Goal: Task Accomplishment & Management: Manage account settings

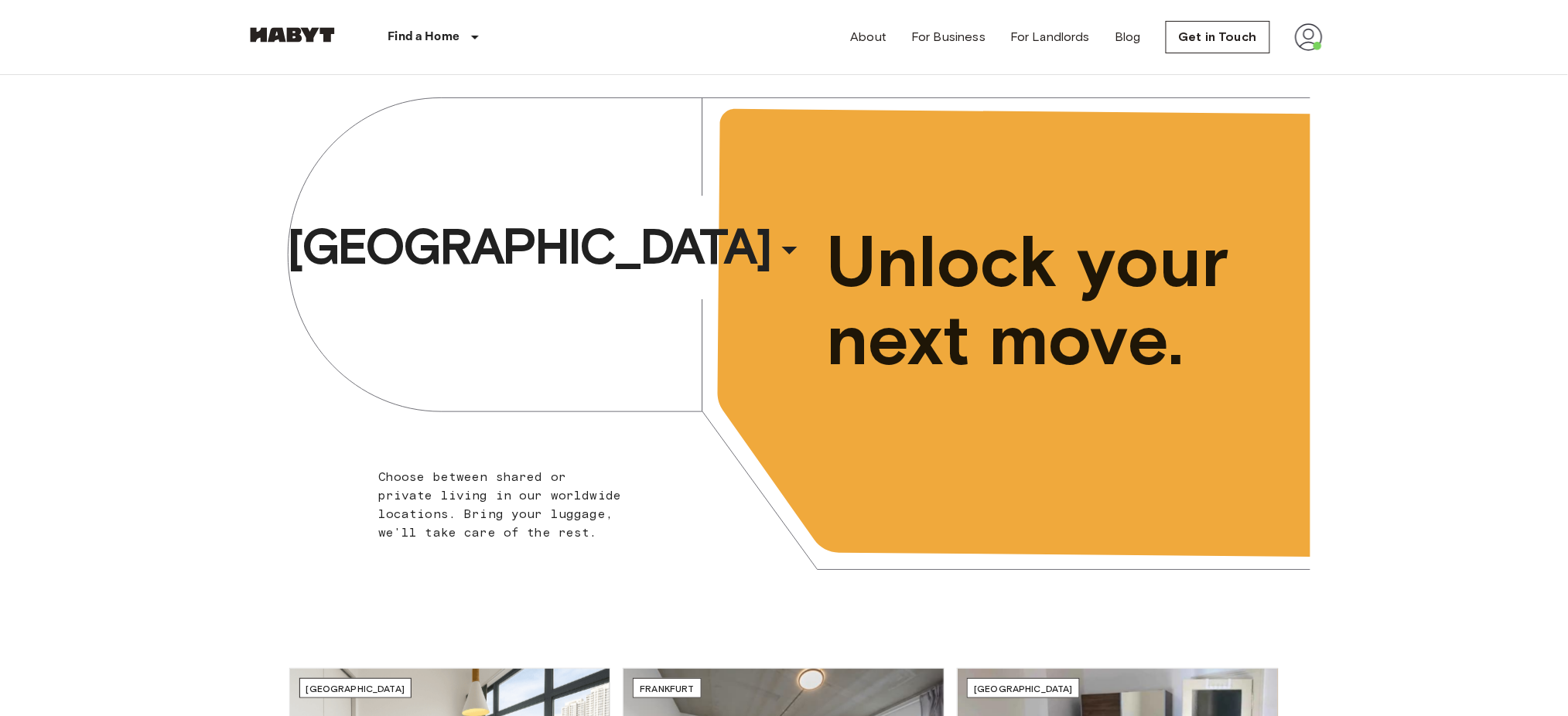
click at [1295, 32] on img at bounding box center [1309, 37] width 28 height 28
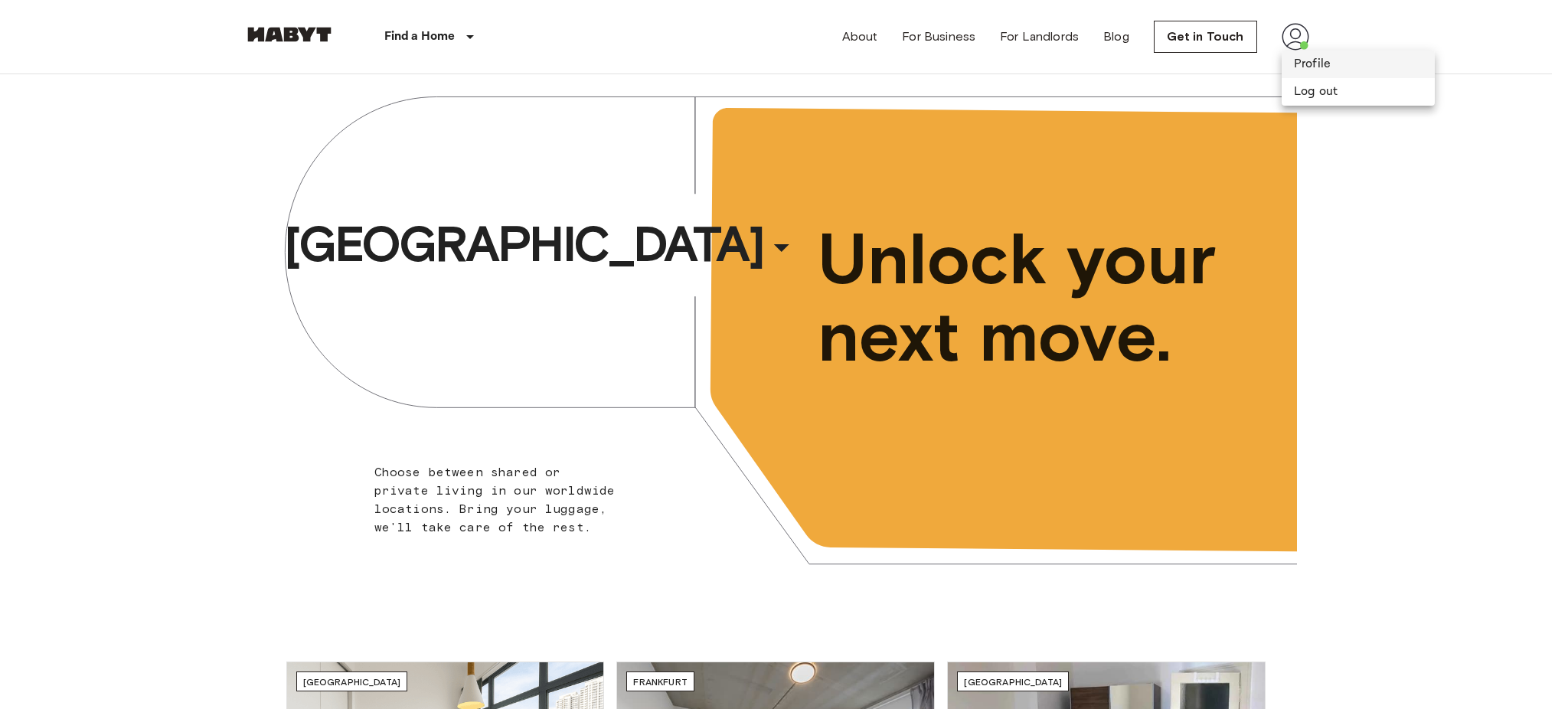
click at [1318, 56] on li "Profile" at bounding box center [1358, 65] width 154 height 27
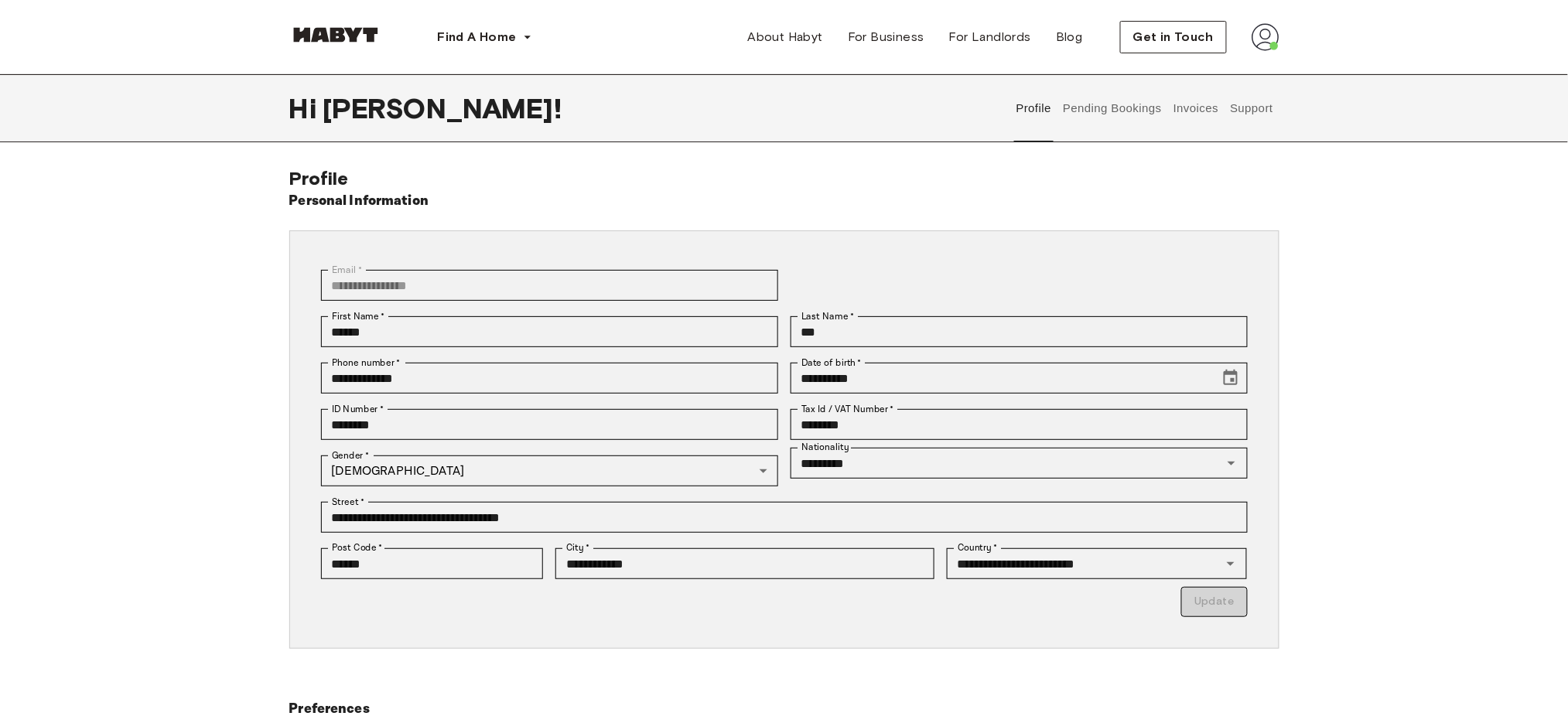
click at [1118, 106] on button "Pending Bookings" at bounding box center [1113, 108] width 103 height 68
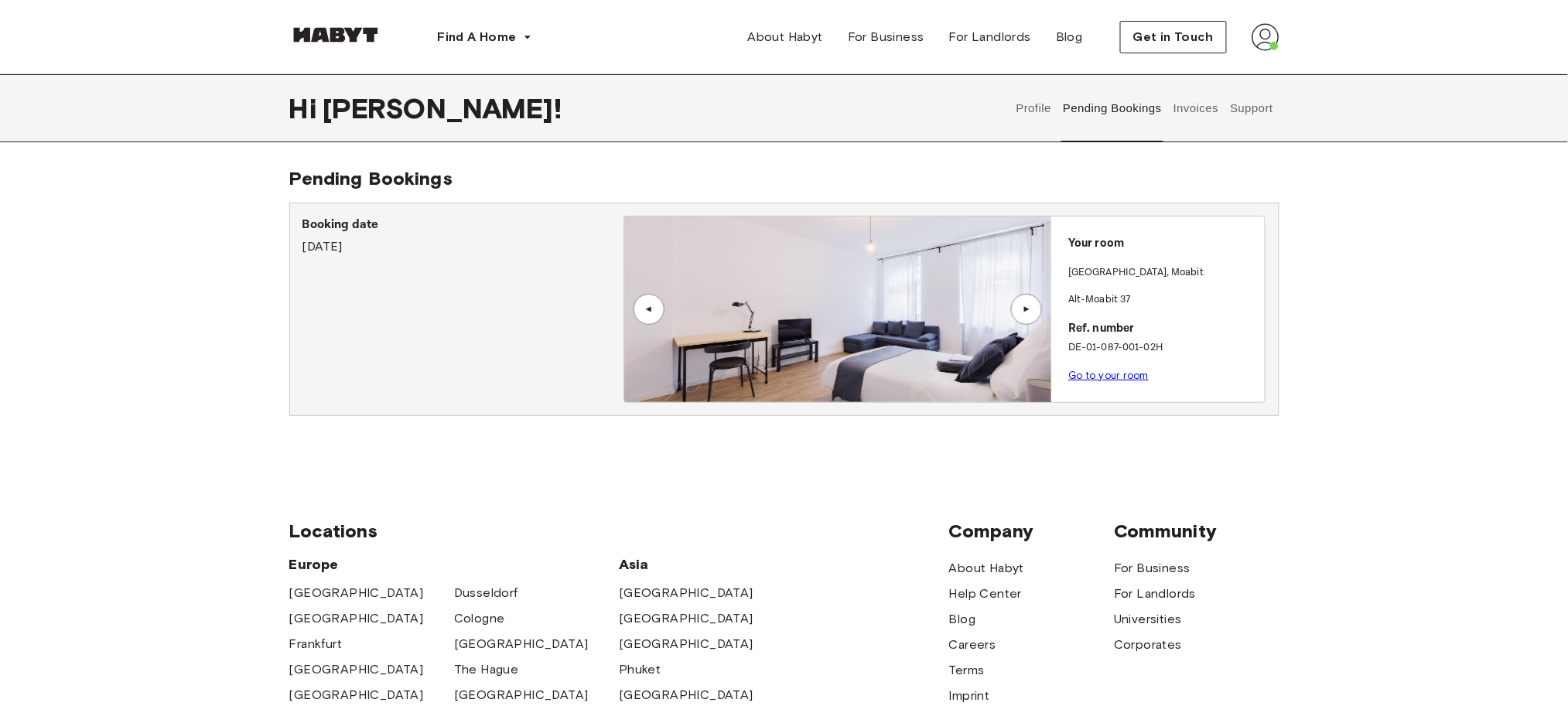
click at [1081, 376] on link "Go to your room" at bounding box center [1109, 375] width 81 height 12
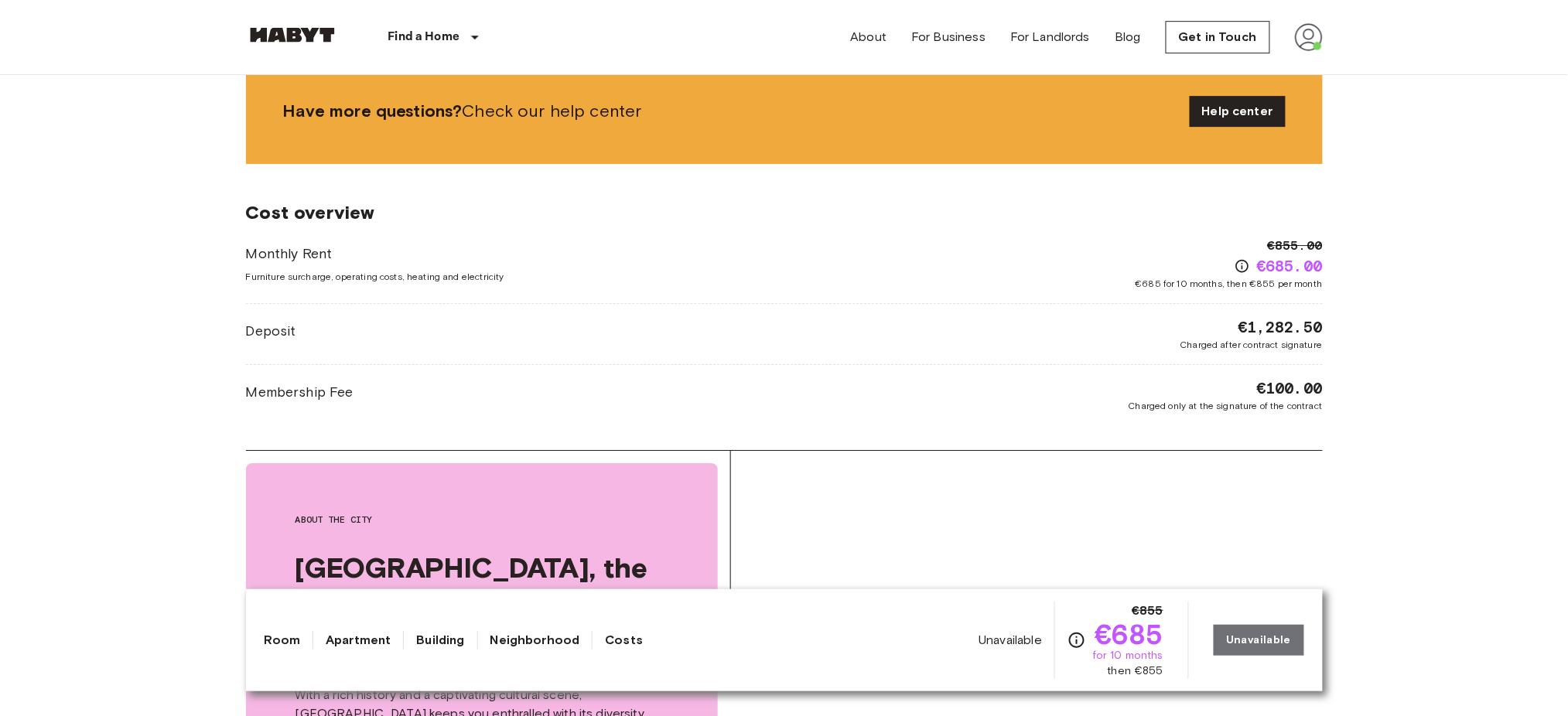
scroll to position [1752, 0]
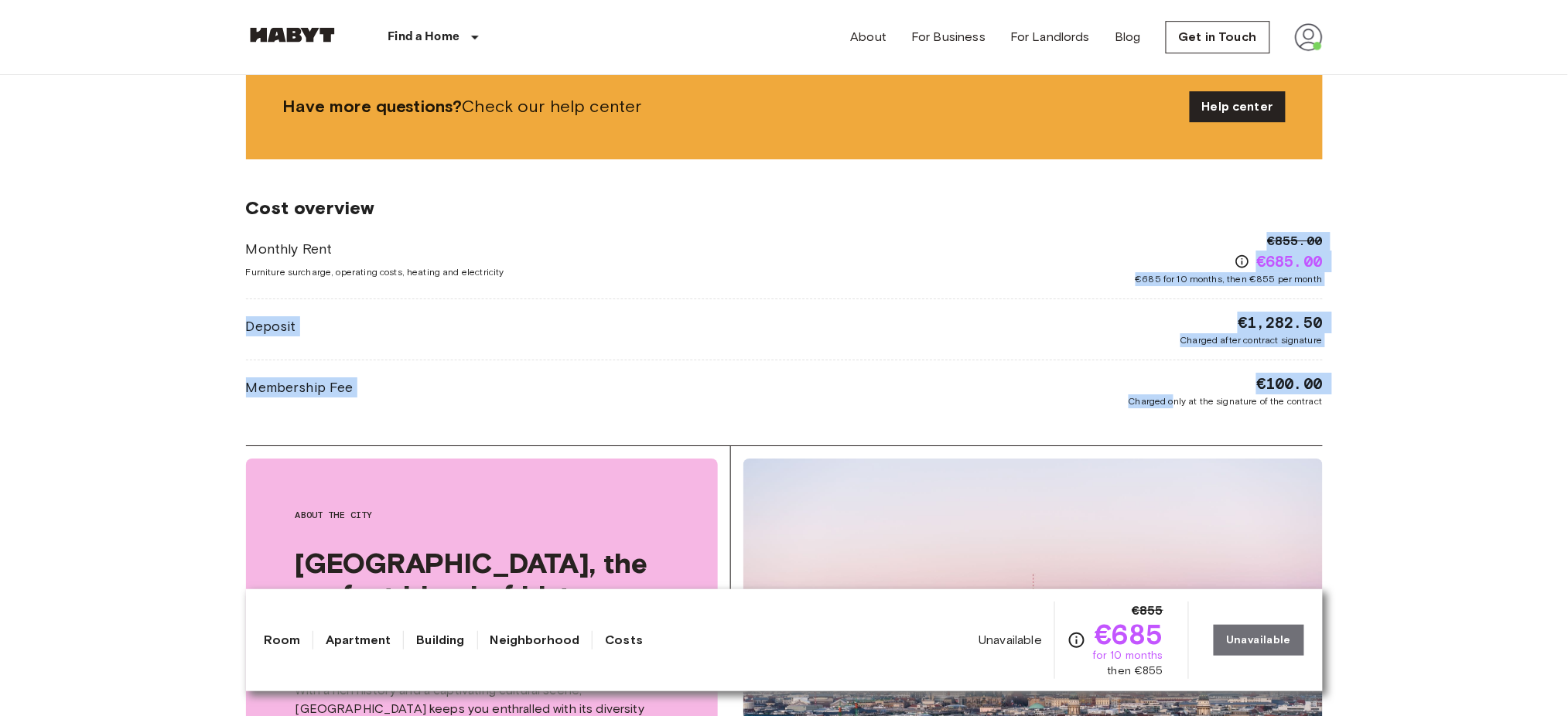
drag, startPoint x: 660, startPoint y: 284, endPoint x: 1171, endPoint y: 410, distance: 526.3
click at [1171, 410] on div "Cost overview Monthly Rent Furniture surcharge, operating costs, heating and el…" at bounding box center [784, 303] width 1077 height 286
click at [1169, 400] on span "Charged only at the signature of the contract" at bounding box center [1226, 401] width 195 height 14
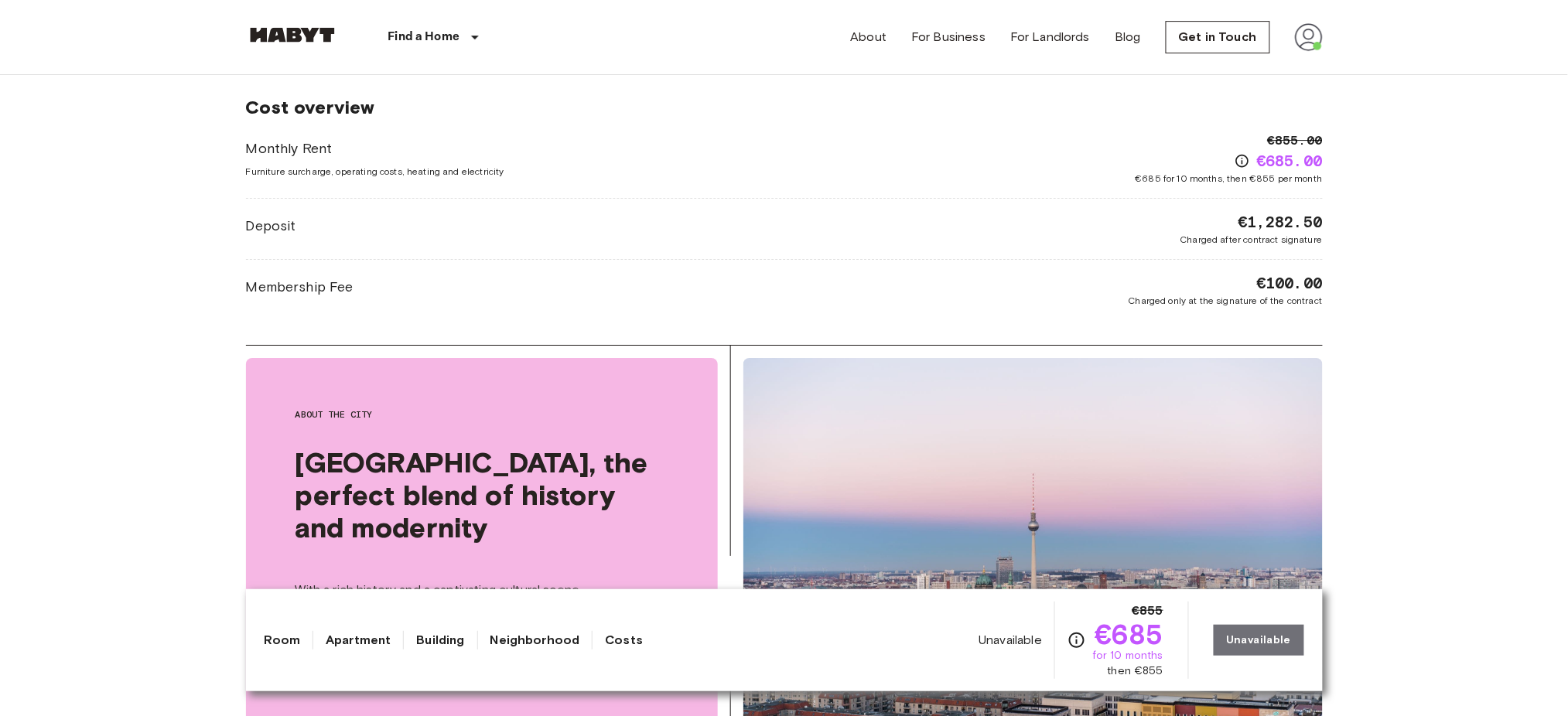
scroll to position [1441, 0]
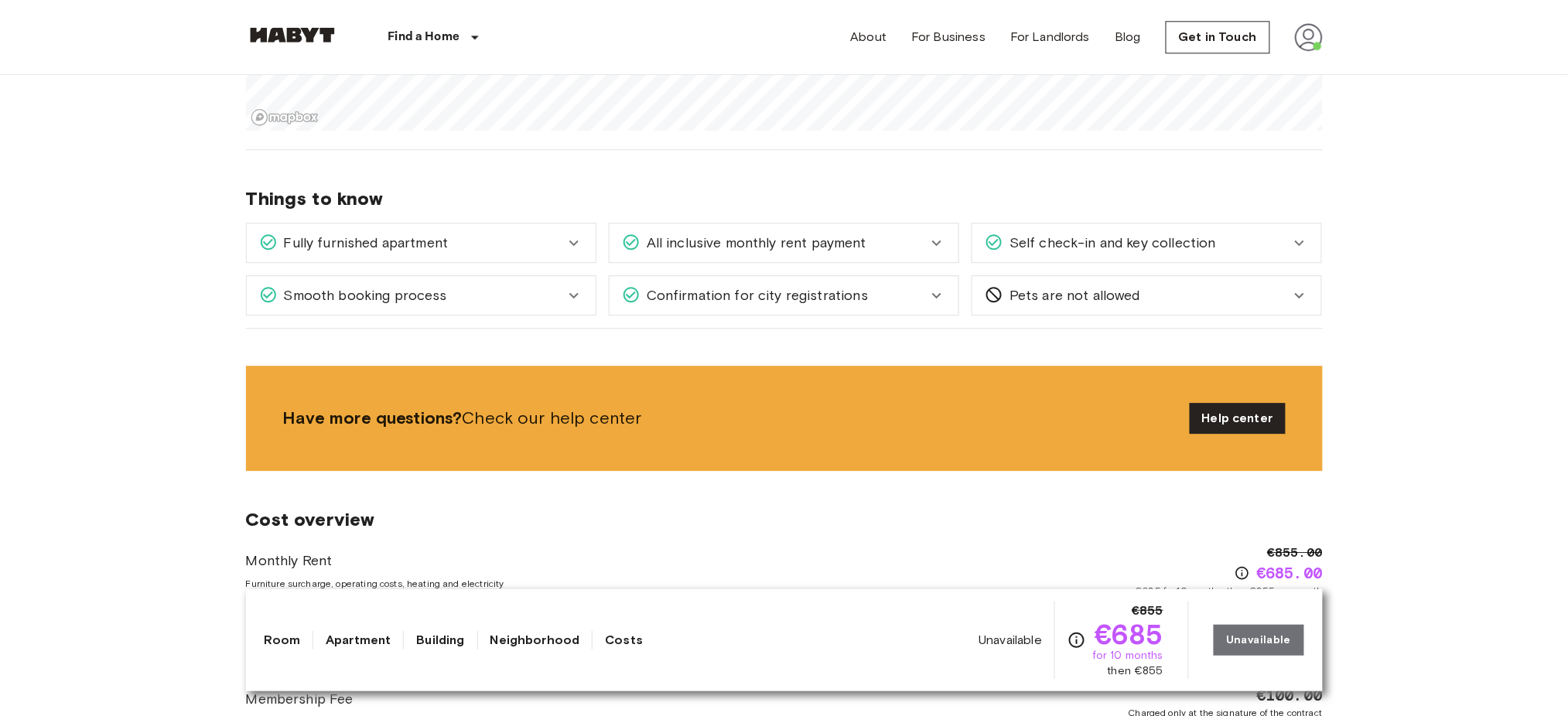
click at [555, 646] on link "Neighborhood" at bounding box center [535, 641] width 90 height 18
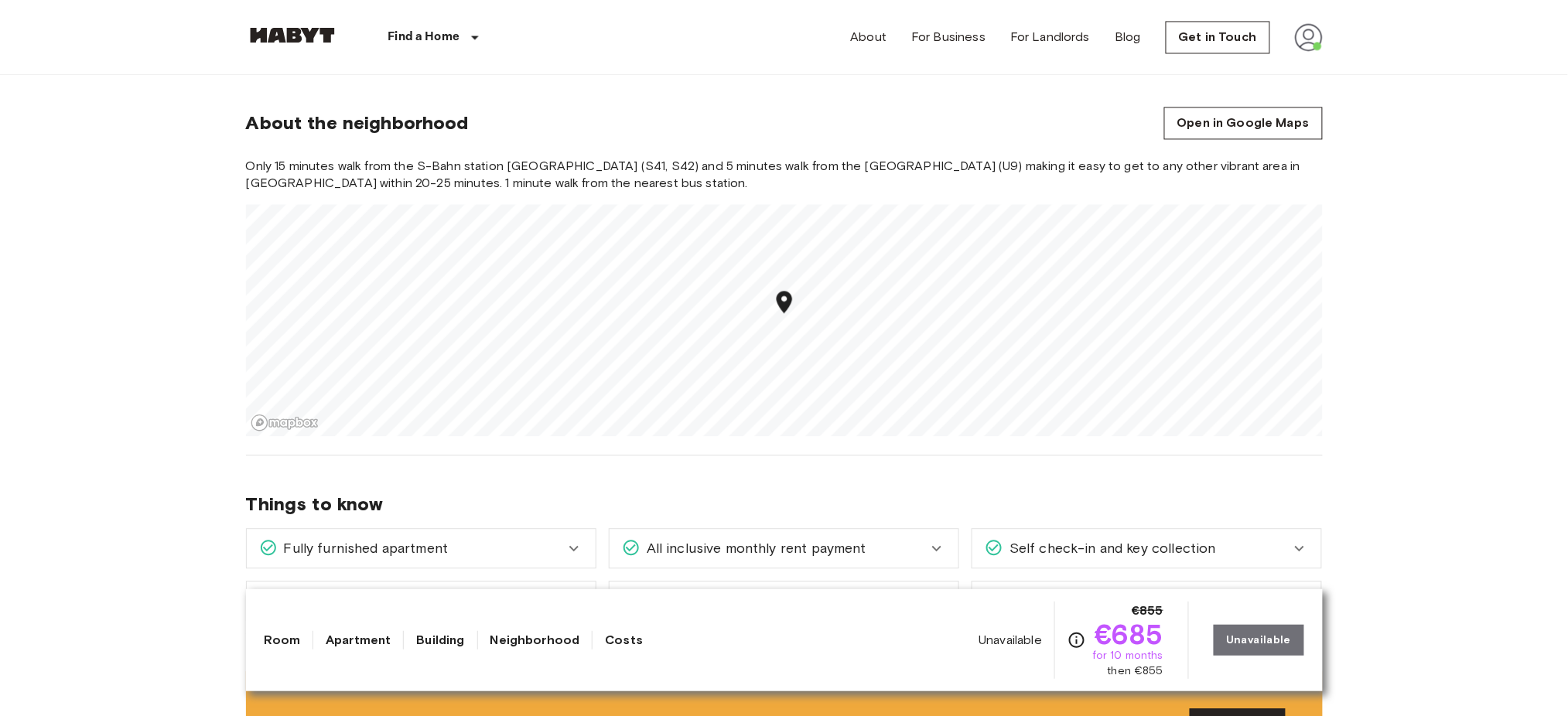
scroll to position [1131, 0]
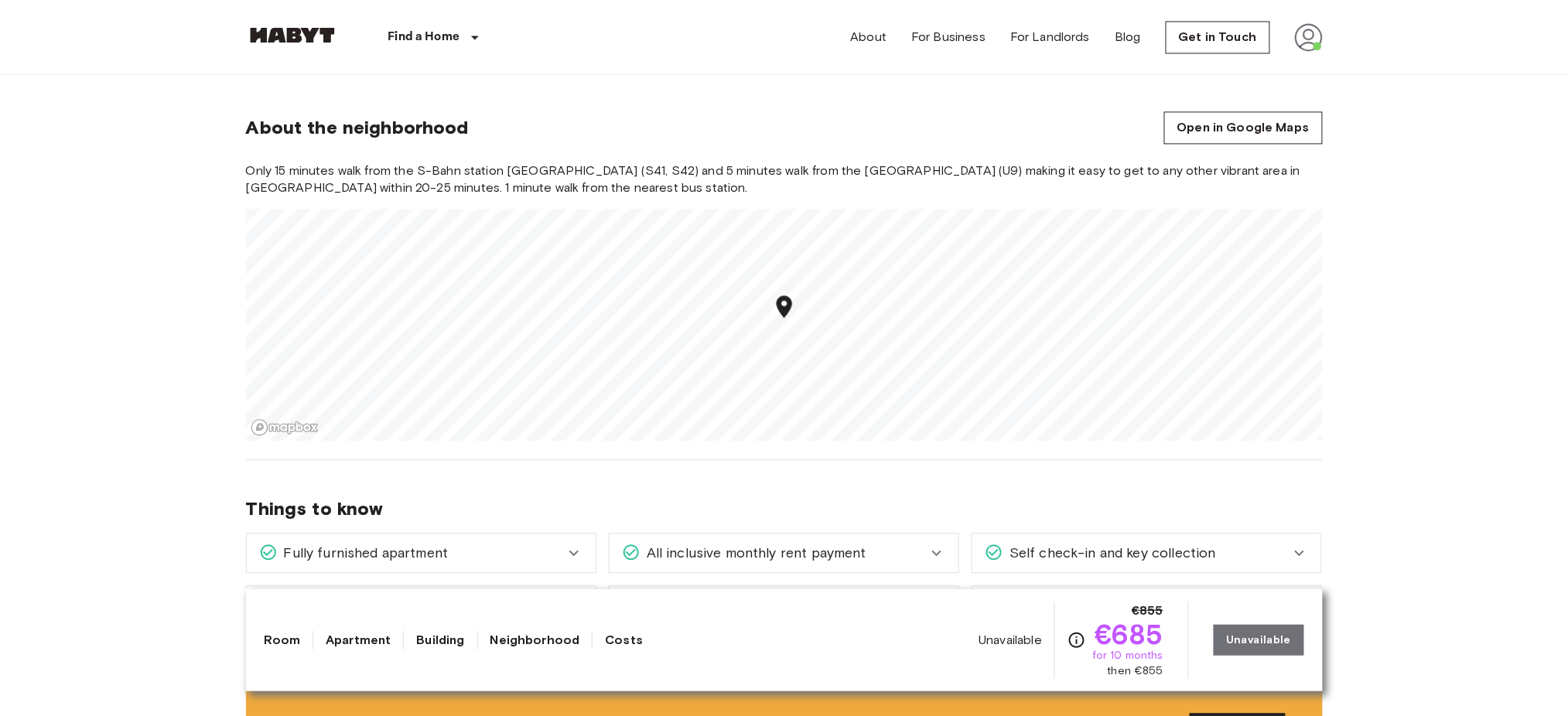
click at [366, 641] on link "Apartment" at bounding box center [358, 641] width 65 height 18
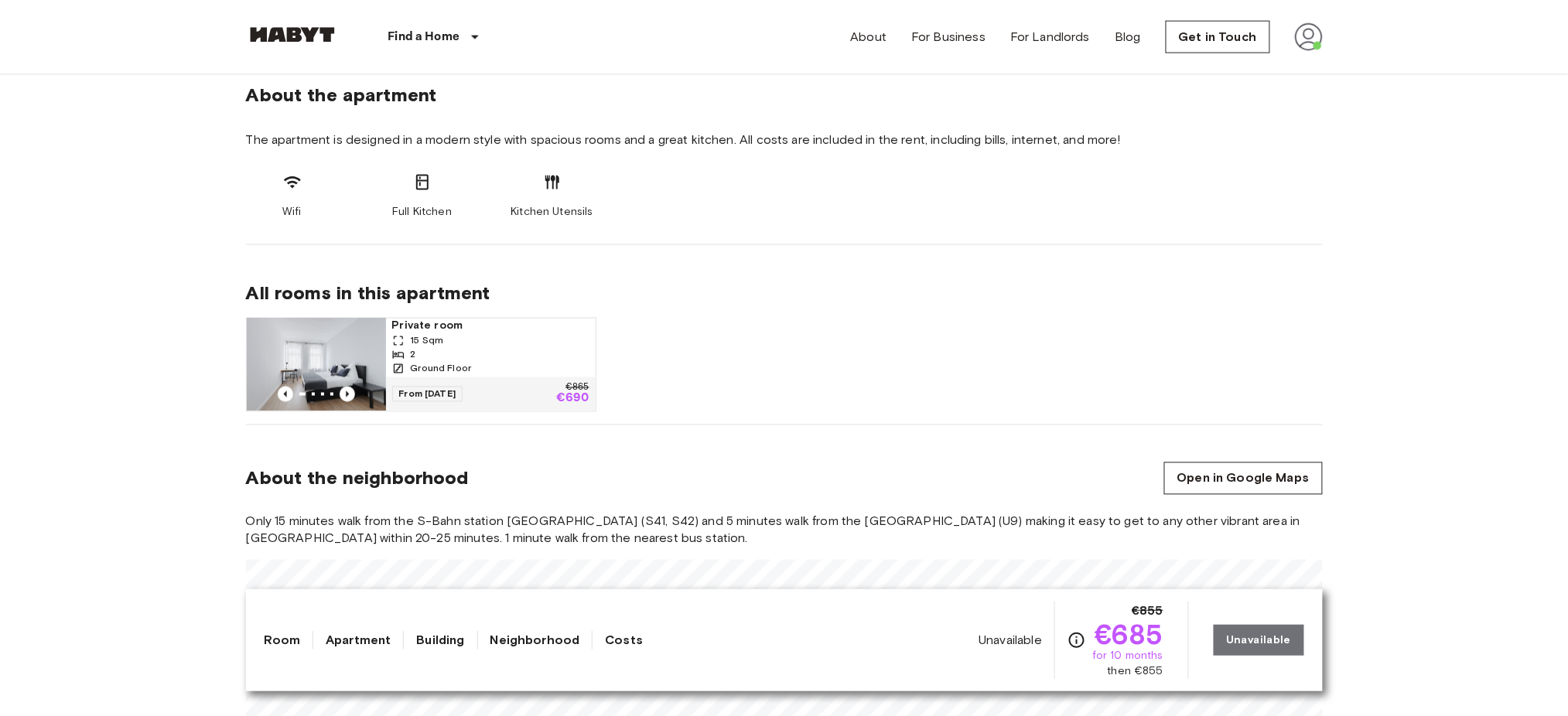
scroll to position [751, 0]
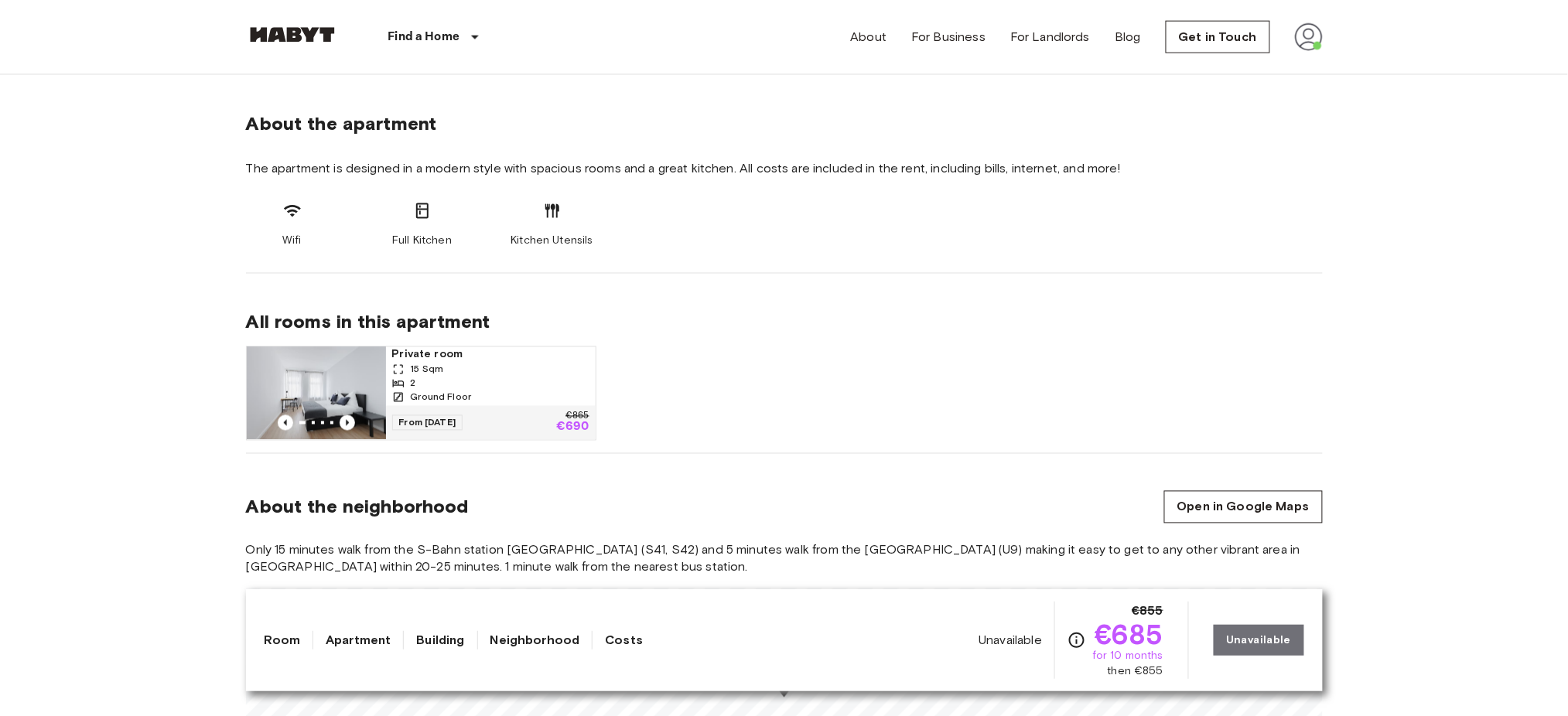
click at [277, 646] on link "Room" at bounding box center [283, 641] width 37 height 18
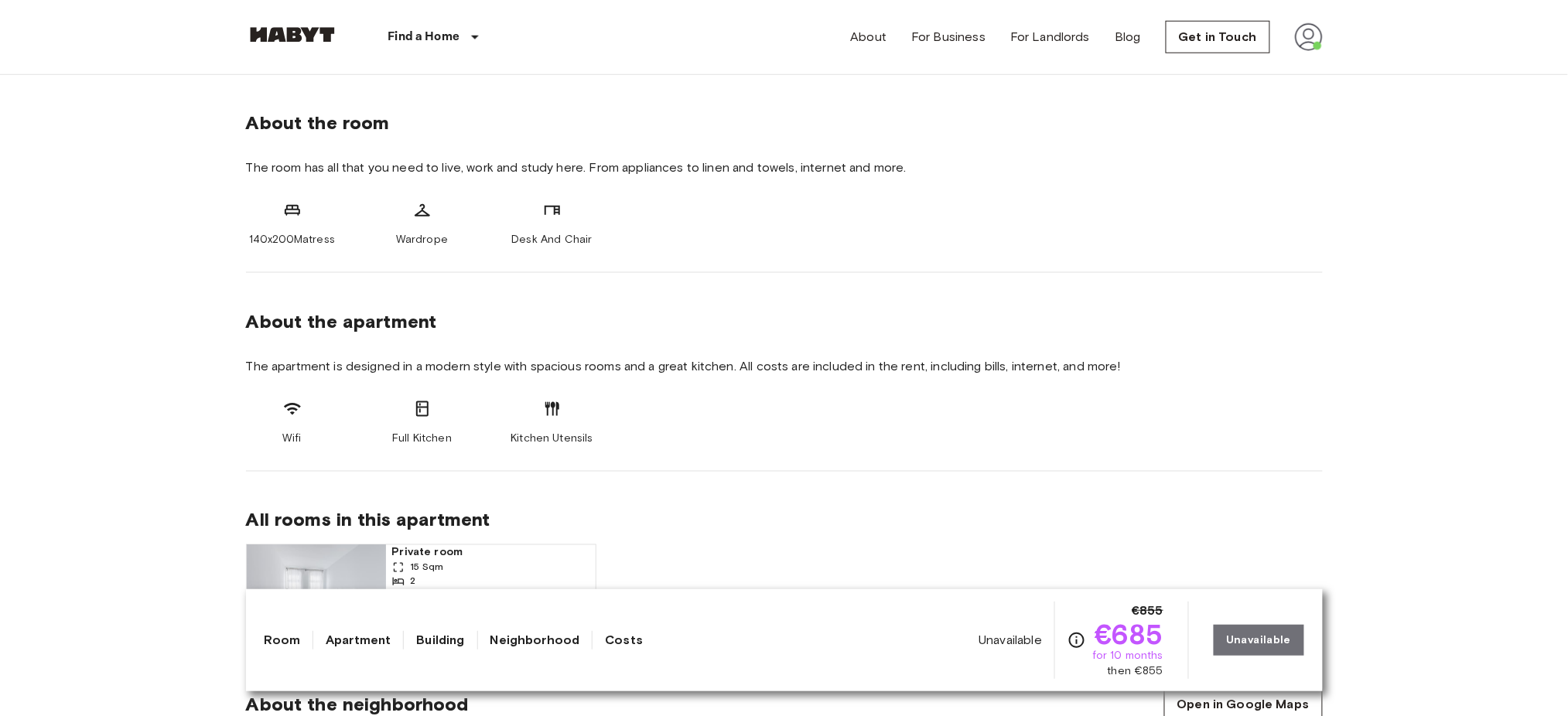
scroll to position [553, 0]
click at [1269, 643] on div "Unavailable €855 €685 for 10 months then €855 Unavailable" at bounding box center [1141, 641] width 325 height 77
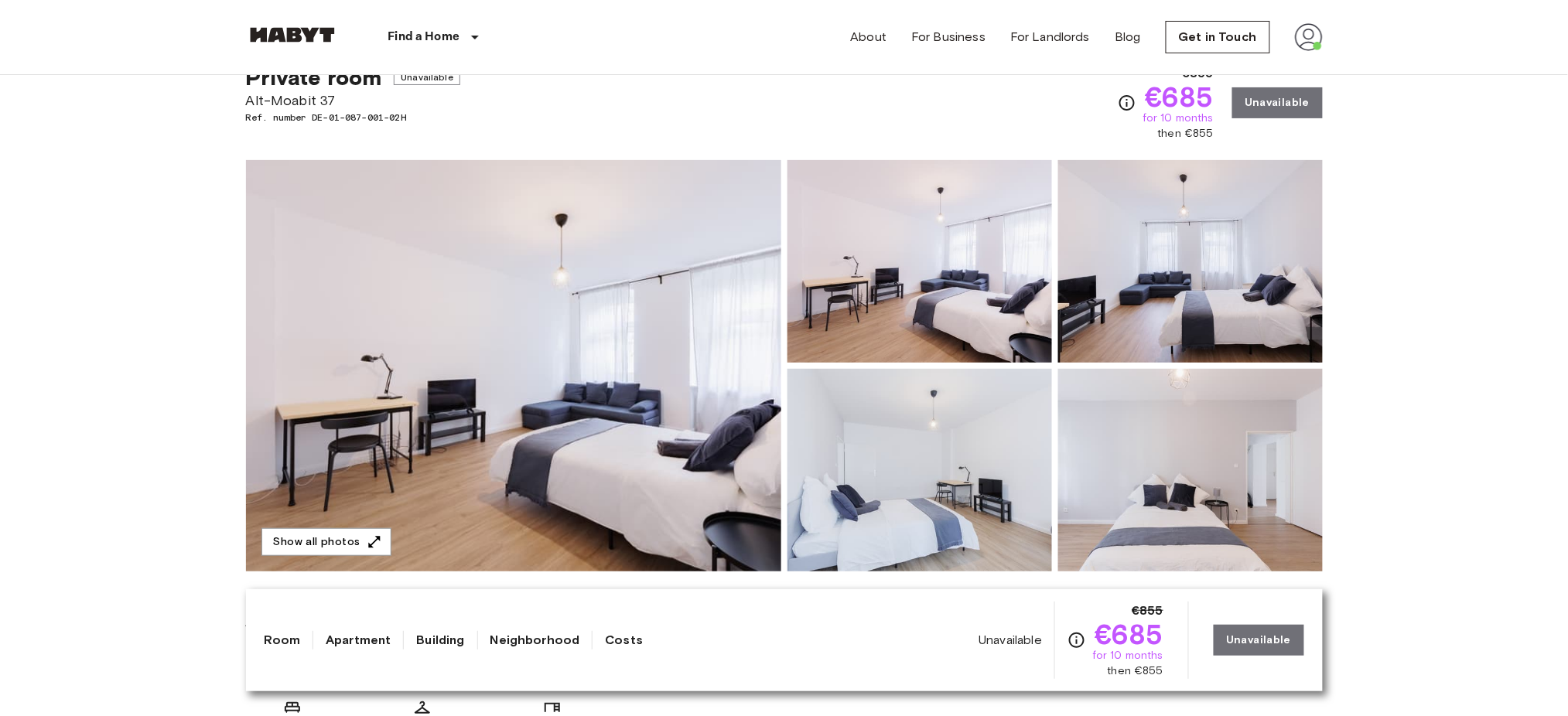
scroll to position [0, 0]
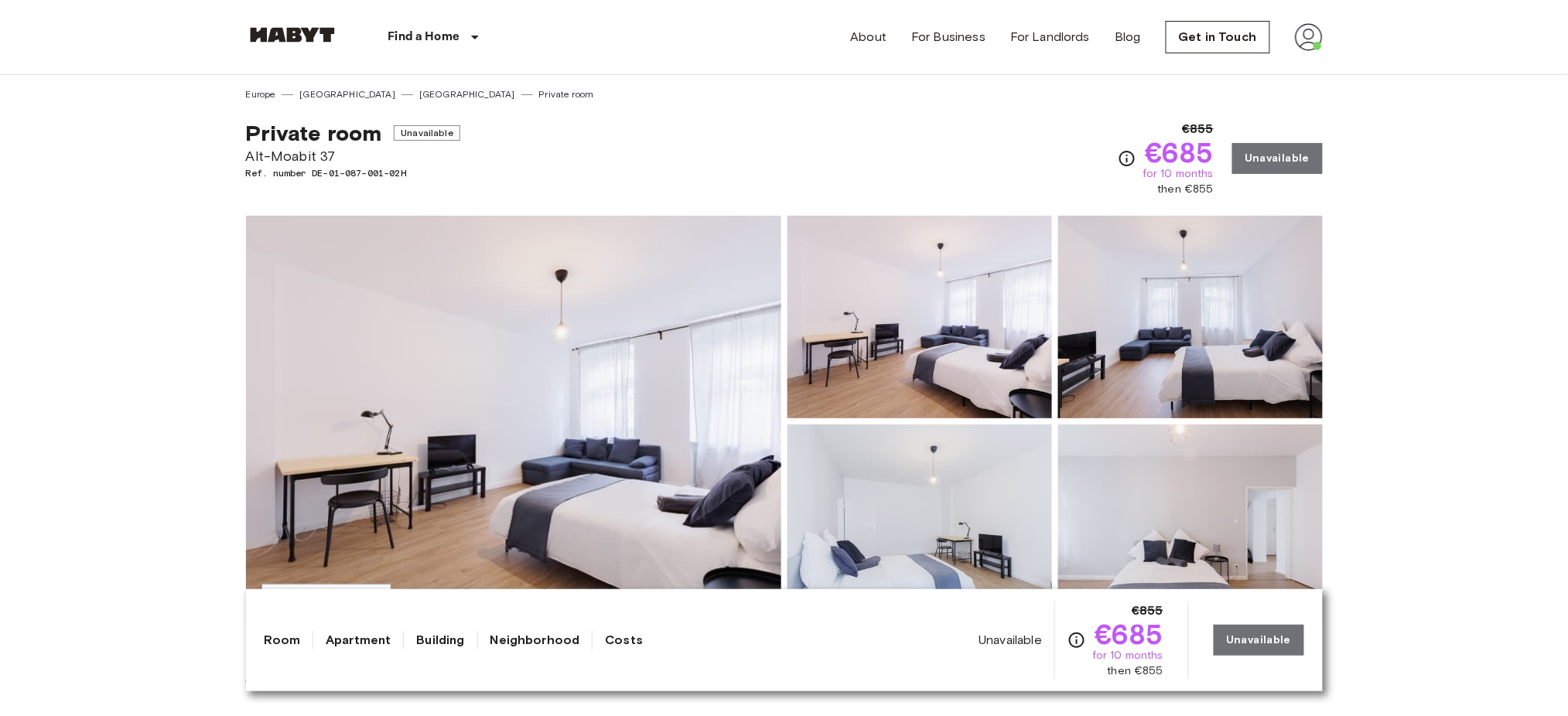
drag, startPoint x: 1298, startPoint y: 54, endPoint x: 1298, endPoint y: 39, distance: 15.0
click at [1298, 41] on div "About For Business For Landlords Blog Get in Touch" at bounding box center [1087, 37] width 472 height 74
click at [1298, 39] on img at bounding box center [1309, 37] width 28 height 28
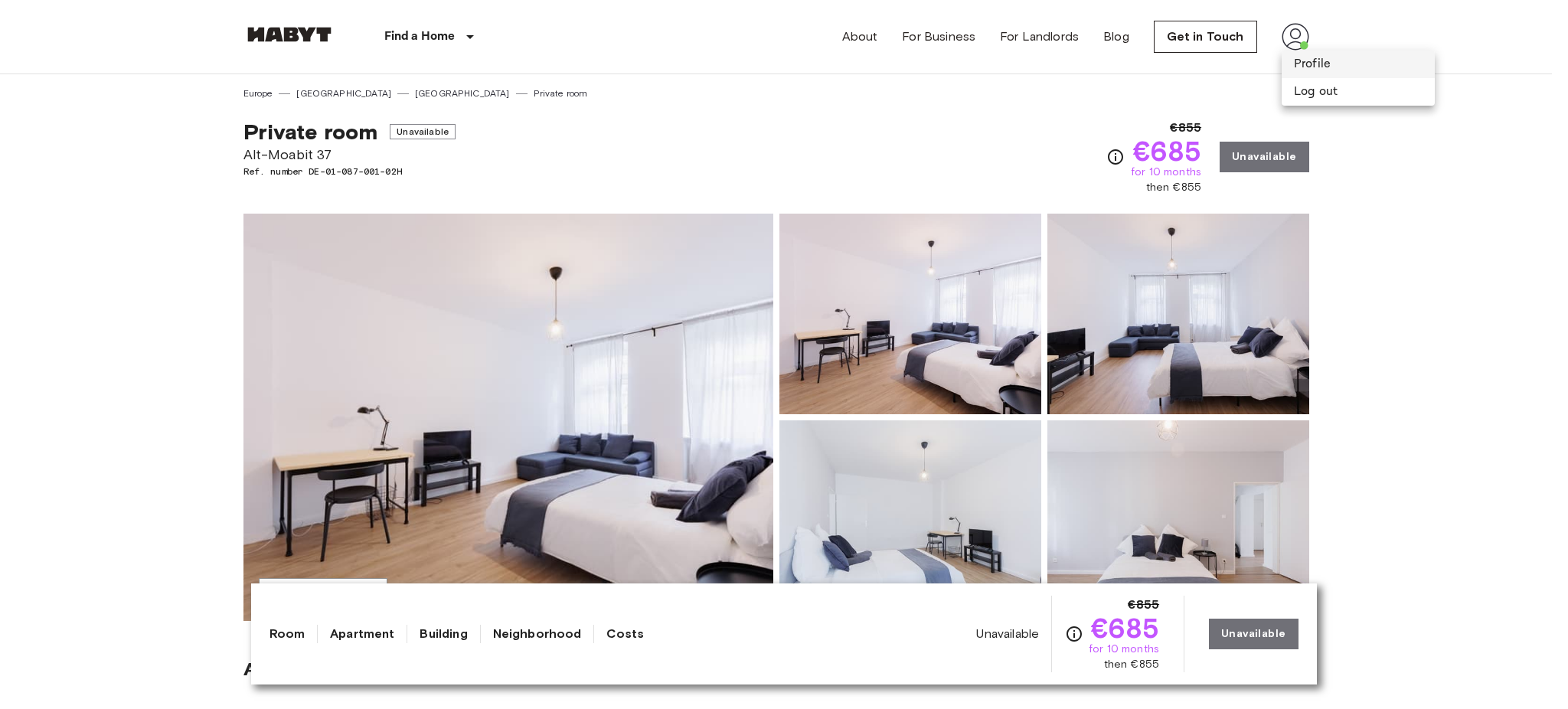
click at [1330, 60] on li "Profile" at bounding box center [1358, 65] width 154 height 27
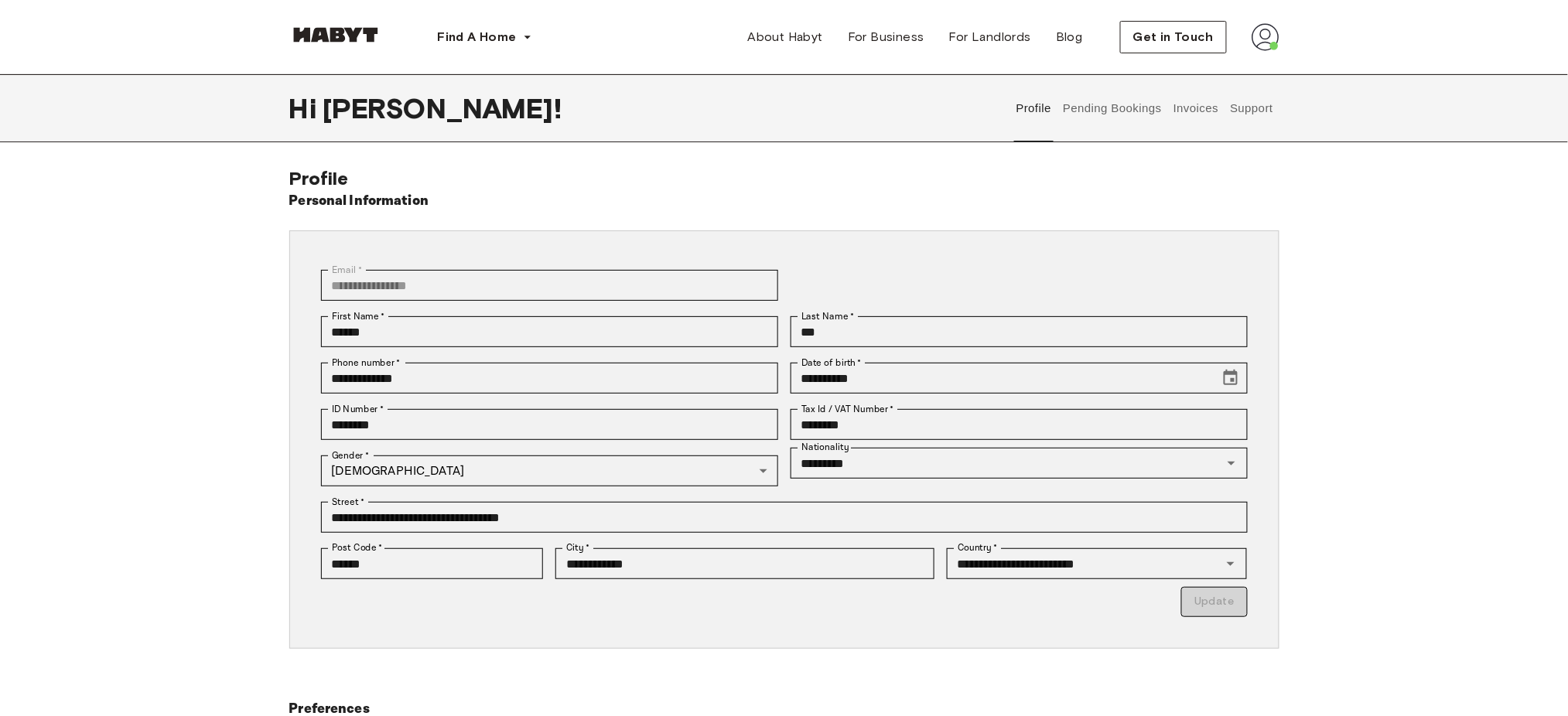
click at [1210, 95] on button "Invoices" at bounding box center [1195, 108] width 49 height 68
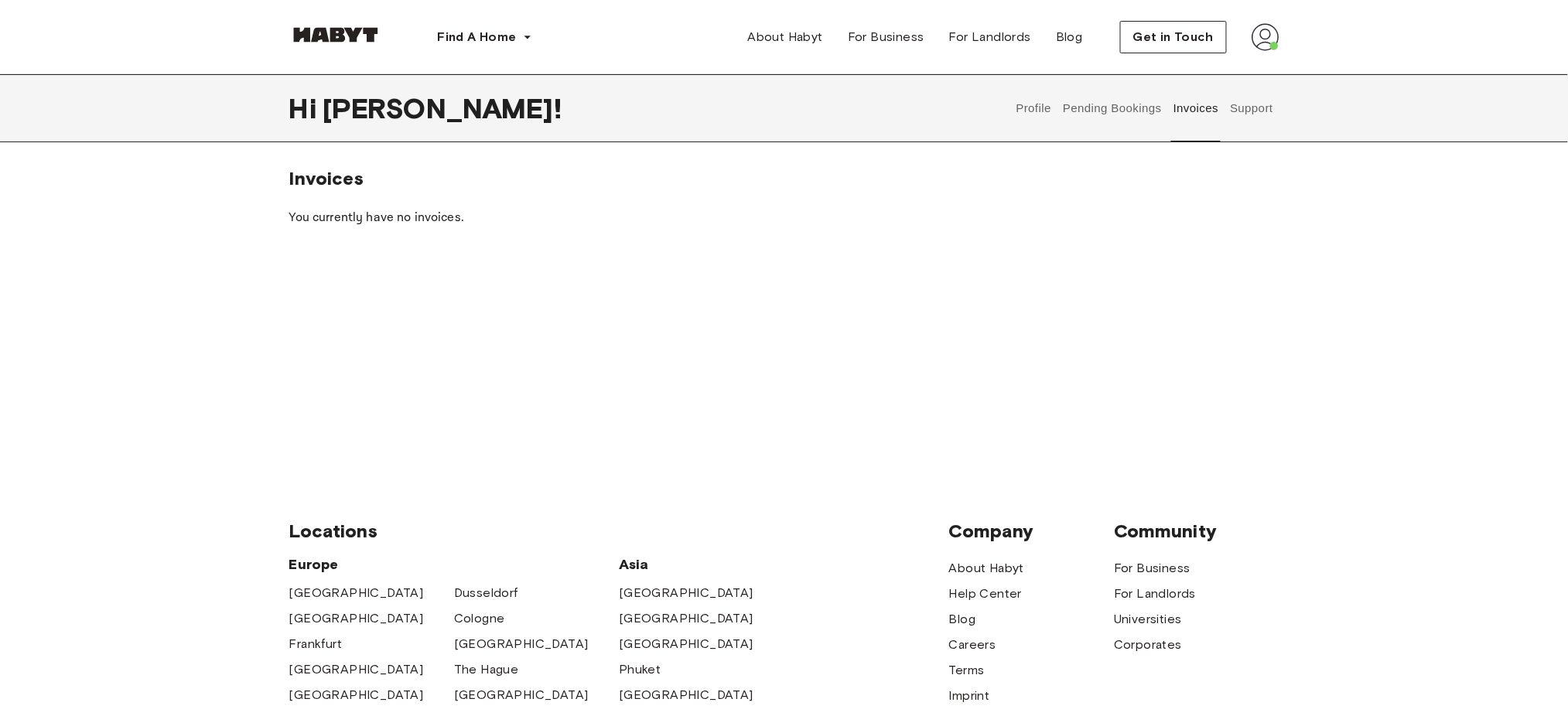
click at [1151, 106] on button "Pending Bookings" at bounding box center [1113, 108] width 103 height 68
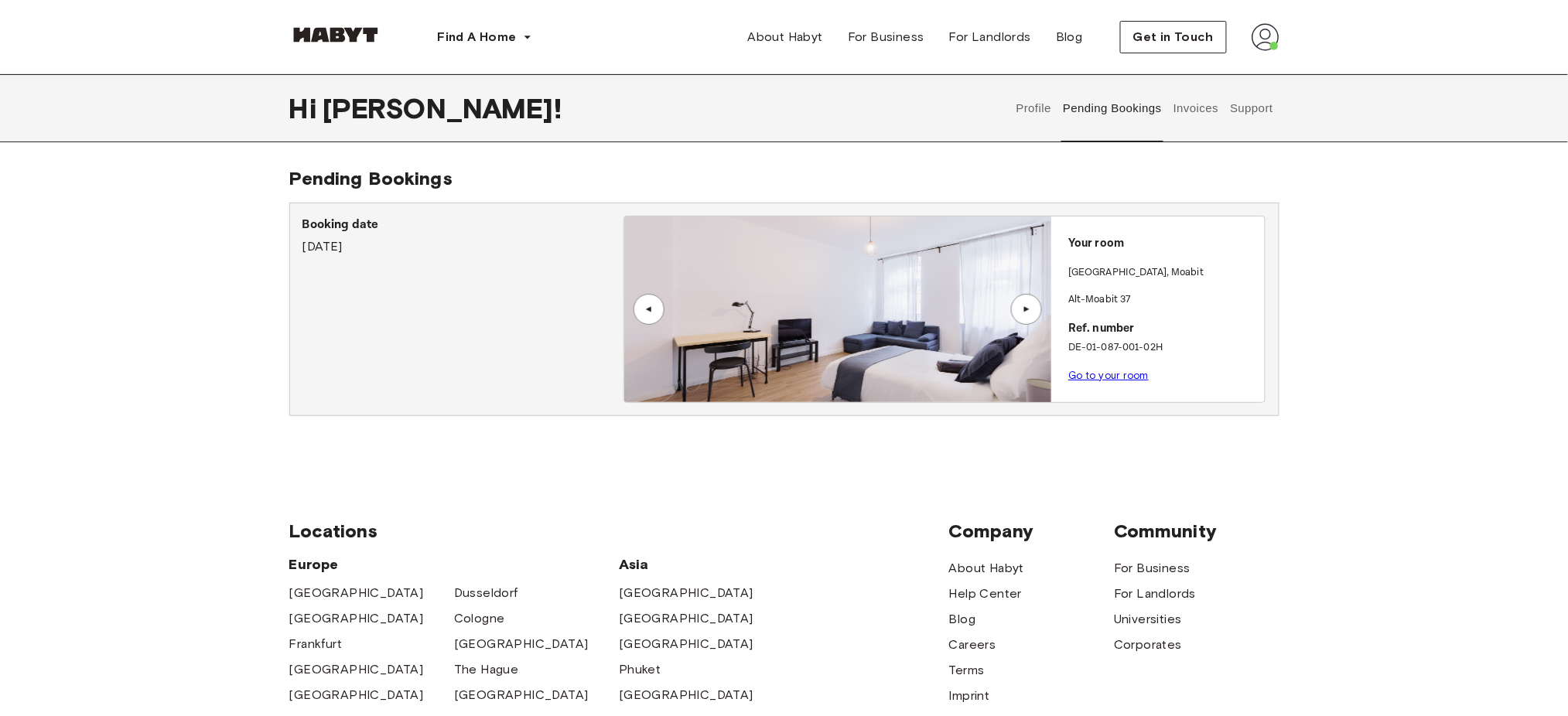
click at [1260, 106] on button "Support" at bounding box center [1251, 108] width 47 height 68
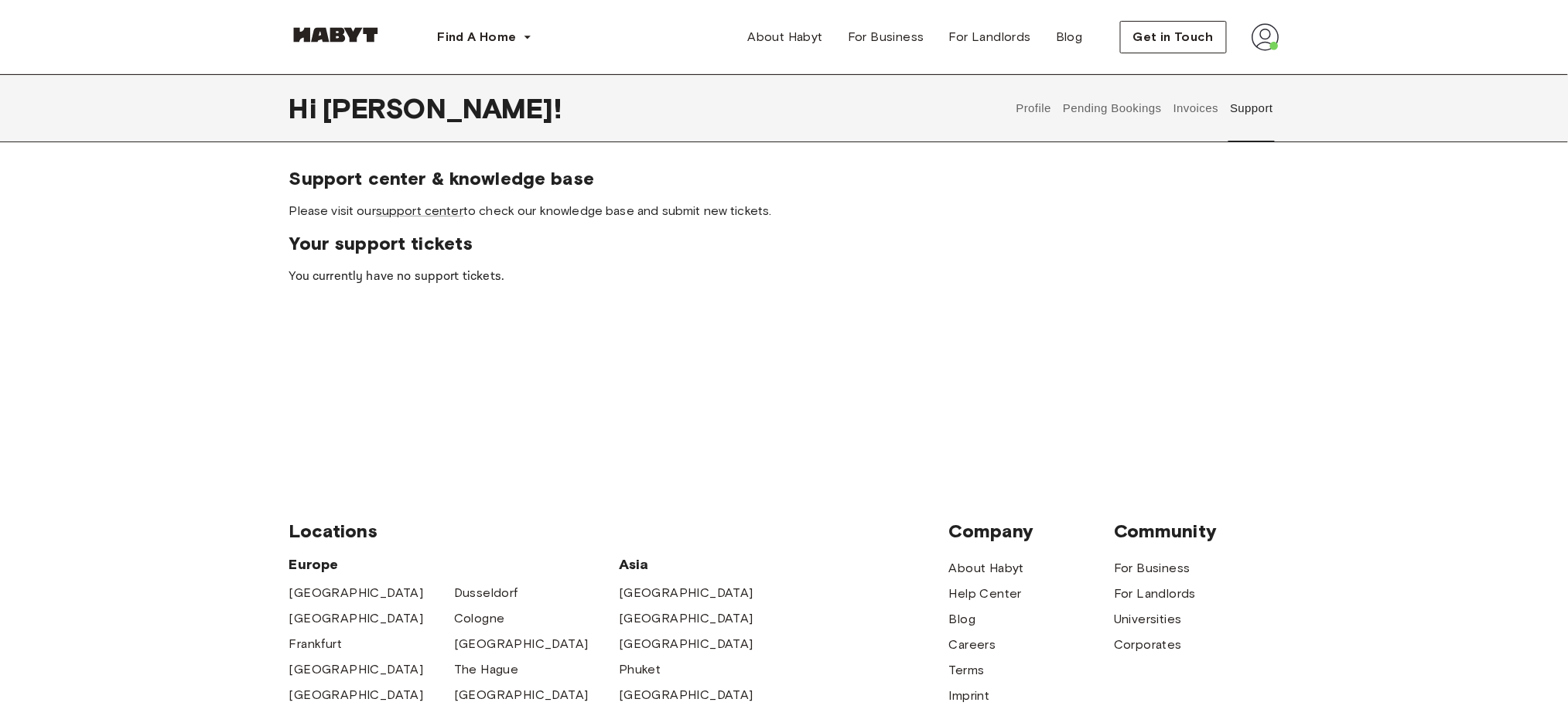
click at [1048, 107] on button "Profile" at bounding box center [1034, 108] width 39 height 68
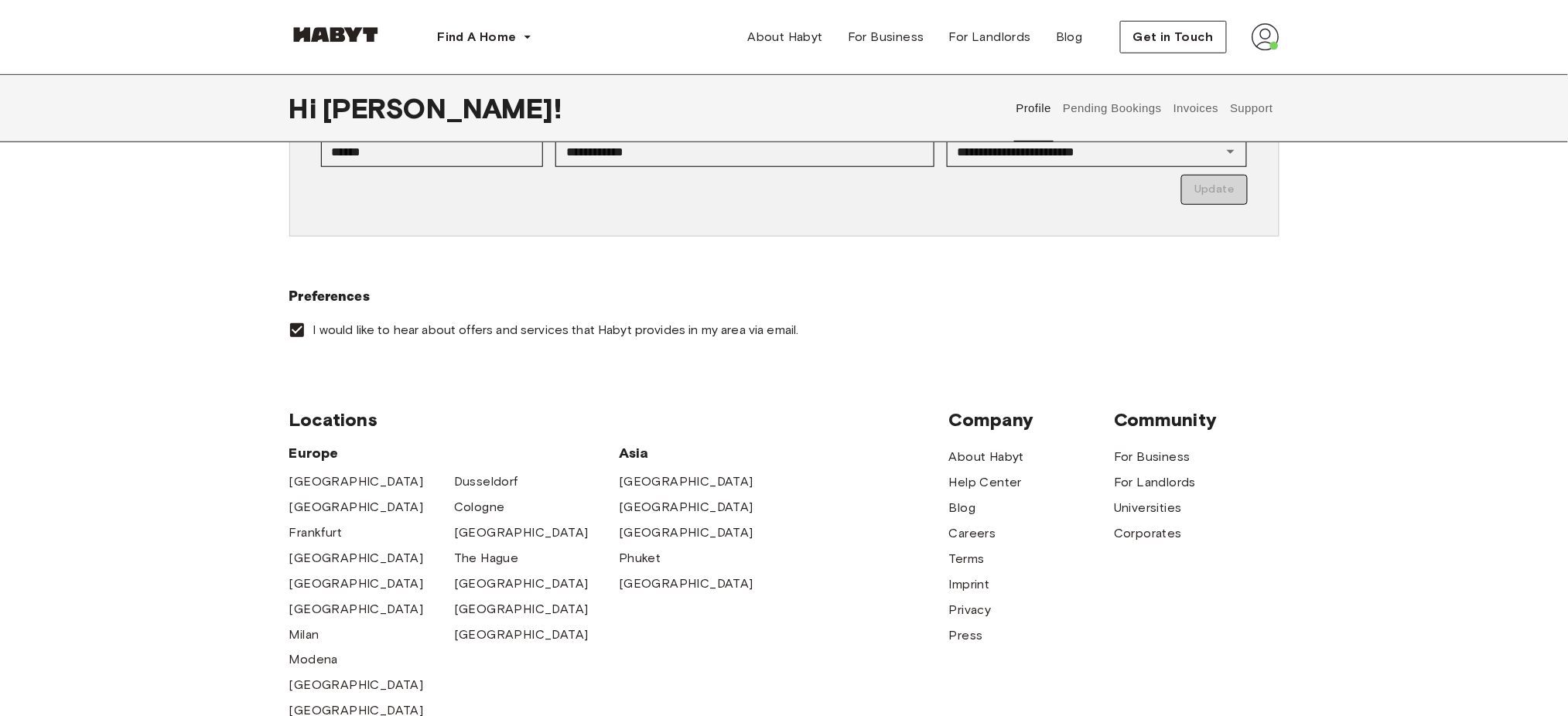
scroll to position [309, 0]
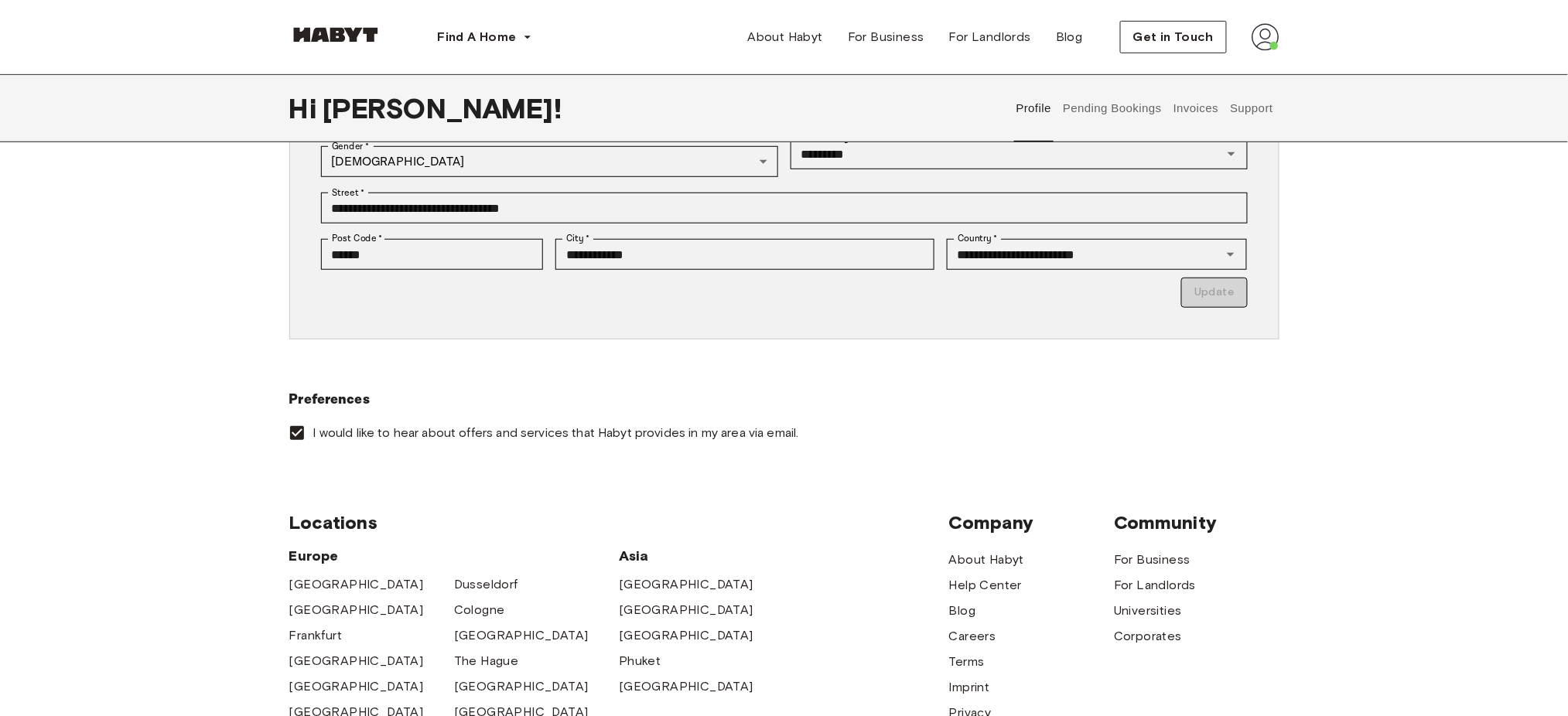
click at [668, 444] on label "I would like to hear about offers and services that Habyt provides in my area v…" at bounding box center [774, 432] width 986 height 32
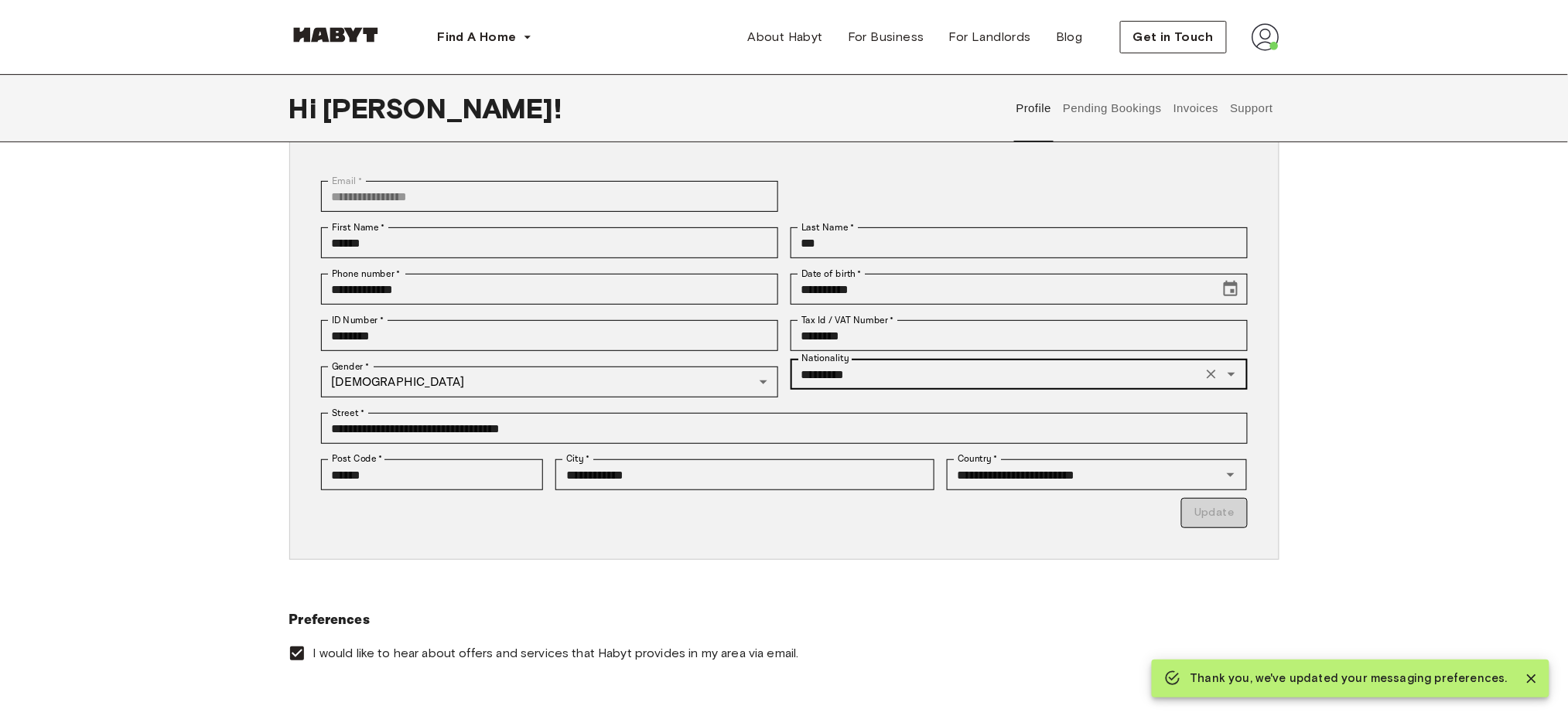
scroll to position [0, 0]
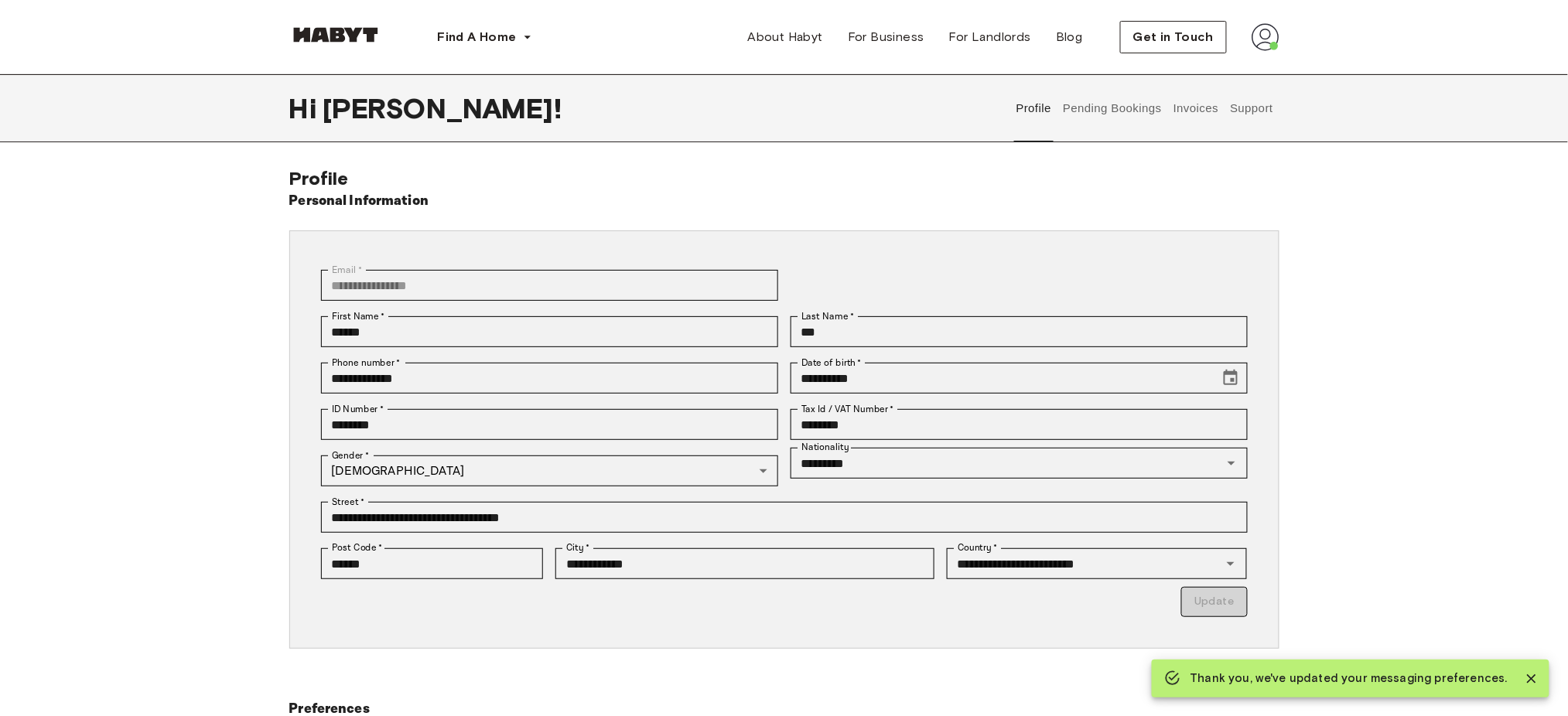
click at [1135, 117] on button "Pending Bookings" at bounding box center [1113, 108] width 103 height 68
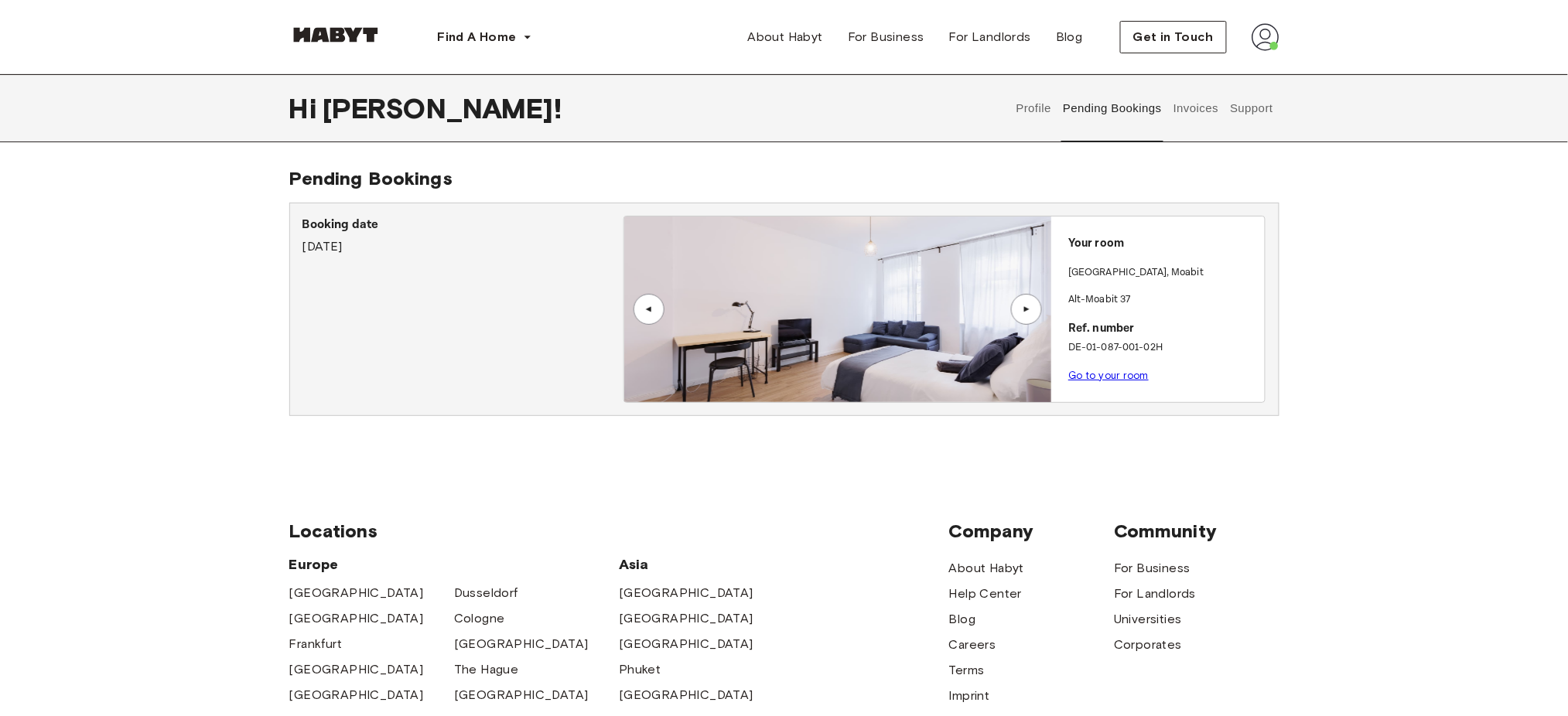
click at [1027, 317] on div "▲" at bounding box center [1026, 309] width 31 height 31
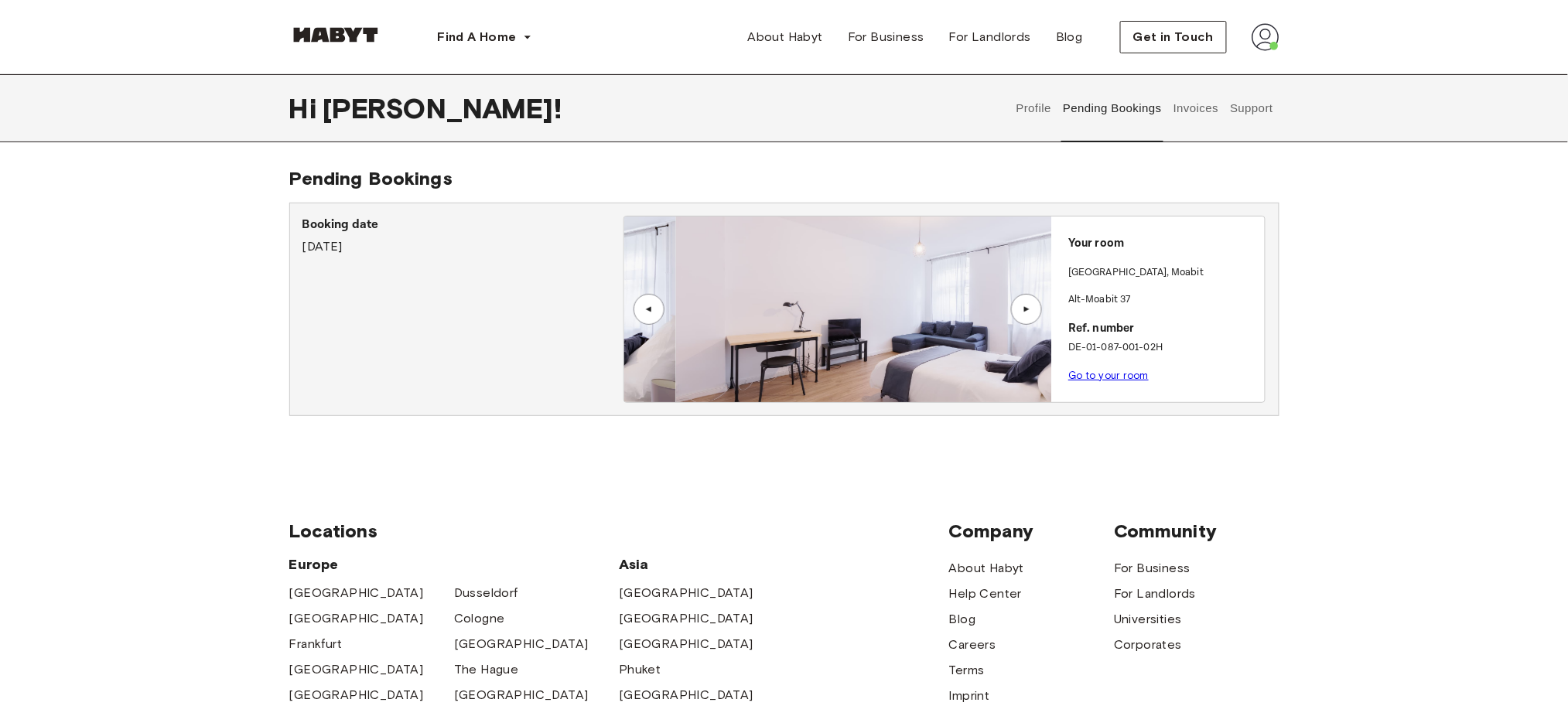
click at [1027, 315] on div "▲" at bounding box center [1026, 309] width 31 height 31
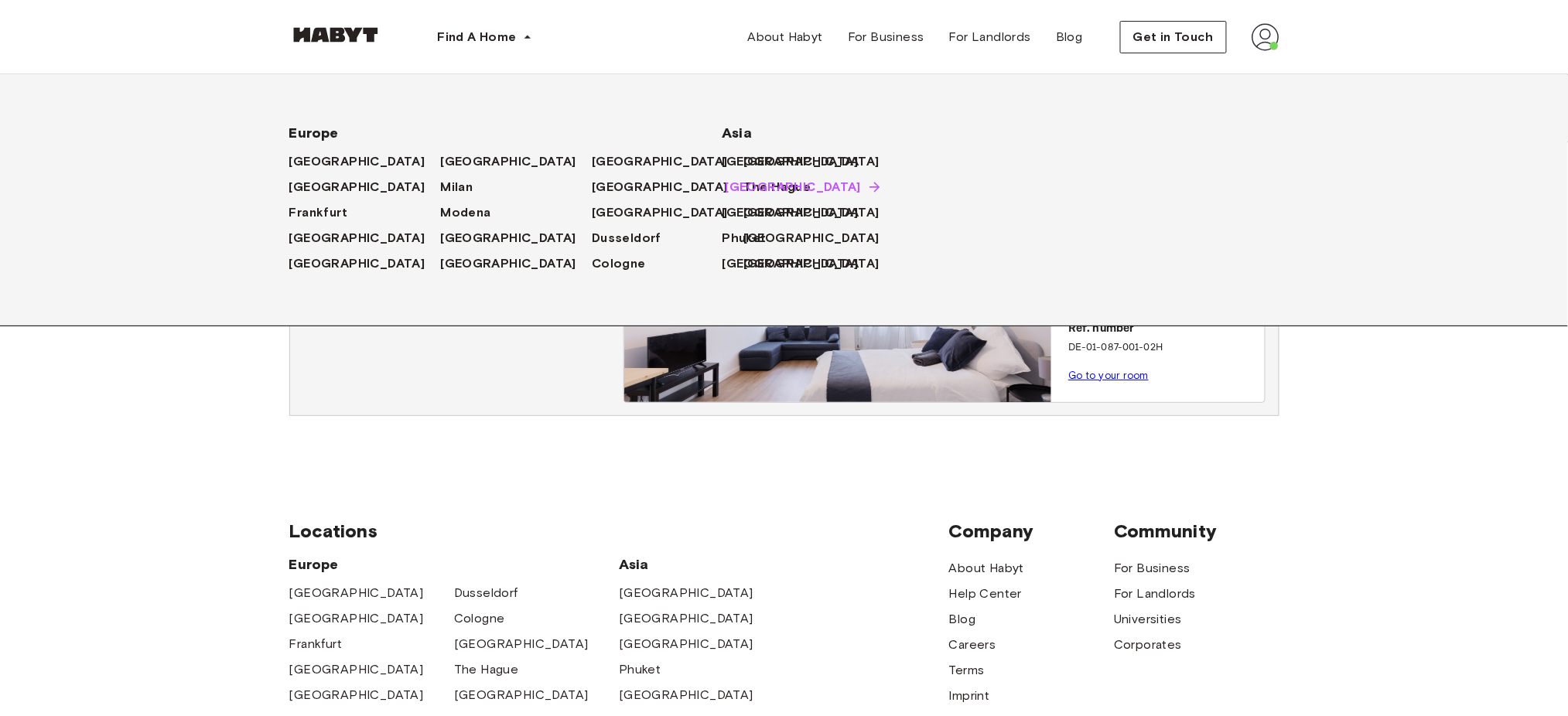
click at [776, 185] on span "[GEOGRAPHIC_DATA]" at bounding box center [793, 187] width 136 height 18
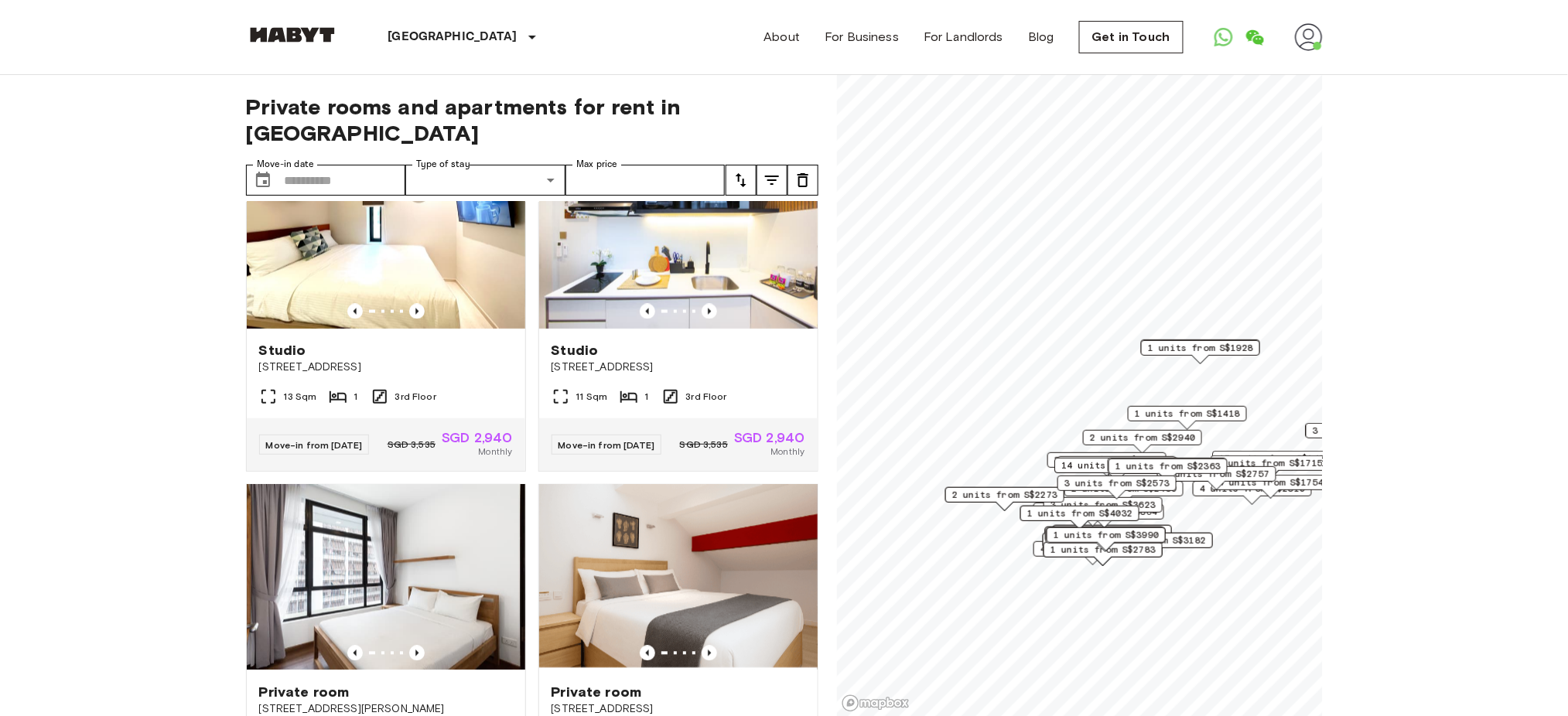
scroll to position [1134, 0]
